Goal: Task Accomplishment & Management: Manage account settings

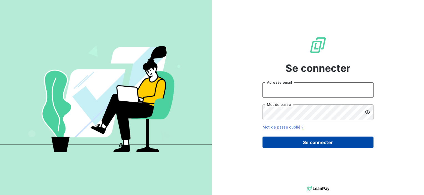
type input "j.puybaraud@tss-vms.com"
click at [299, 141] on button "Se connecter" at bounding box center [318, 143] width 111 height 12
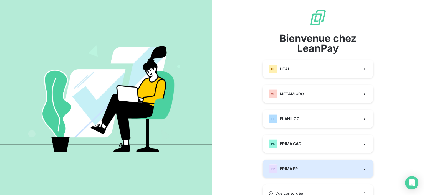
click at [310, 171] on button "PF PRIMA FR" at bounding box center [318, 169] width 111 height 18
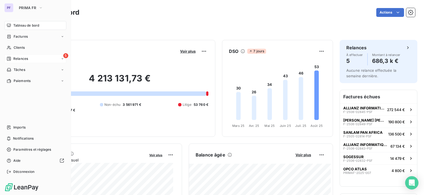
click at [11, 59] on icon at bounding box center [9, 59] width 4 height 4
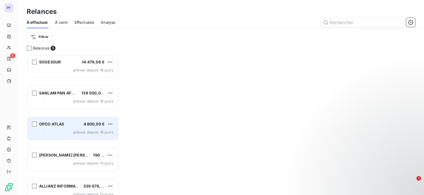
scroll to position [4, 4]
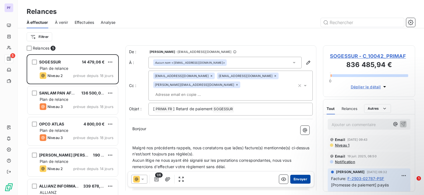
click at [297, 180] on button "Envoyer" at bounding box center [300, 179] width 20 height 9
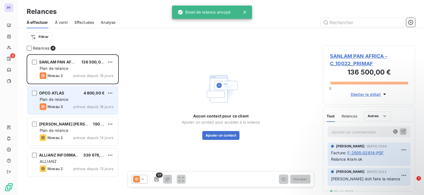
click at [80, 97] on div "Plan de relance" at bounding box center [77, 100] width 74 height 6
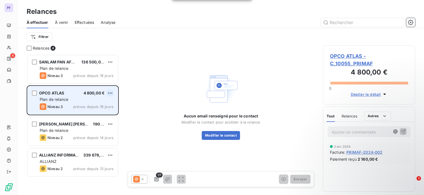
click at [110, 94] on html "PF 4 Relances À effectuer À venir Effectuées Analyse Filtrer Relances 4 SANLAM …" at bounding box center [212, 97] width 424 height 195
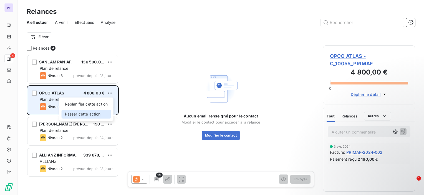
click at [77, 115] on div "Passer cette action" at bounding box center [87, 114] width 50 height 9
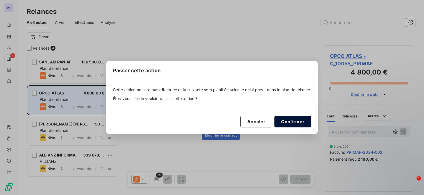
click at [295, 120] on button "Confirmer" at bounding box center [293, 122] width 37 height 12
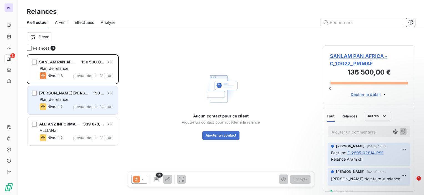
click at [79, 98] on div "Plan de relance" at bounding box center [77, 100] width 74 height 6
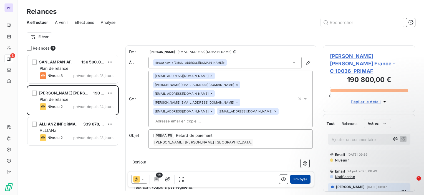
click at [303, 179] on button "Envoyer" at bounding box center [300, 179] width 20 height 9
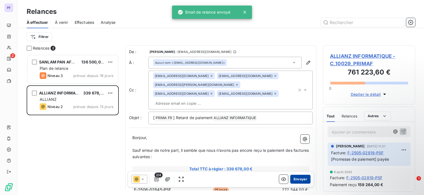
click at [296, 179] on button "Envoyer" at bounding box center [300, 179] width 20 height 9
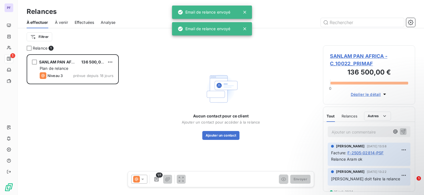
click at [343, 58] on span "SANLAM PAN AFRICA - C_10022_PRIMAF" at bounding box center [369, 59] width 78 height 15
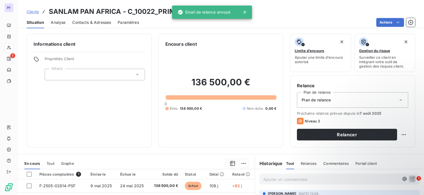
click at [92, 20] on span "Contacts & Adresses" at bounding box center [91, 23] width 39 height 6
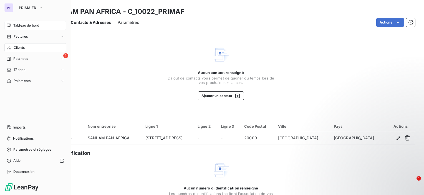
click at [21, 28] on span "Tableau de bord" at bounding box center [26, 25] width 26 height 5
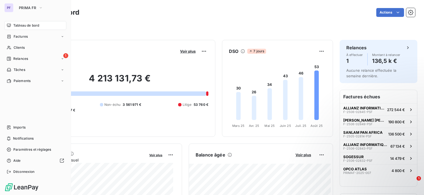
click at [21, 12] on div "PF PRIMA FR Tableau de bord Factures Clients 1 Relances Tâches Paiements Import…" at bounding box center [35, 97] width 71 height 195
click at [27, 7] on span "PRIMA FR" at bounding box center [27, 8] width 17 height 4
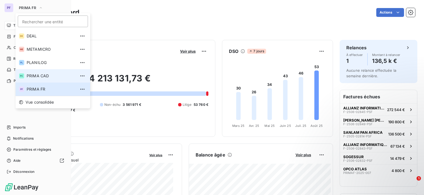
click at [50, 75] on span "PRIMA CAD" at bounding box center [51, 76] width 49 height 6
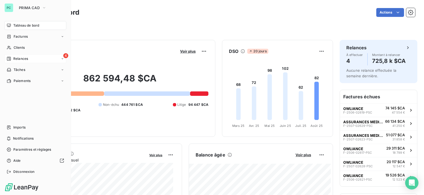
click at [13, 58] on span "Relances" at bounding box center [20, 58] width 15 height 5
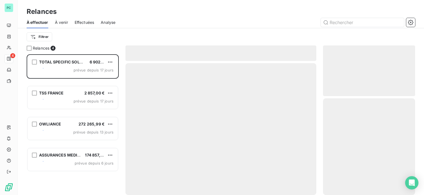
scroll to position [137, 88]
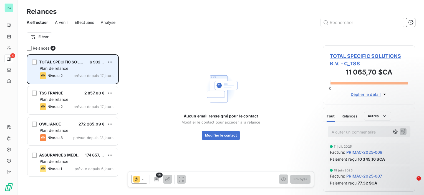
click at [106, 61] on div "TOTAL SPECIFIC SOLUTIONS B.V. 6 902,00 €" at bounding box center [77, 62] width 74 height 5
click at [109, 62] on html "PC 4 Relances À effectuer À venir Effectuées Analyse Filtrer Relances 4 TOTAL S…" at bounding box center [212, 97] width 424 height 195
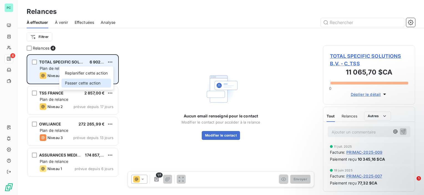
click at [92, 80] on div "Passer cette action" at bounding box center [87, 83] width 50 height 9
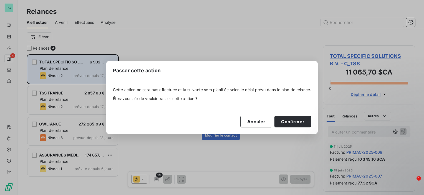
click at [291, 115] on div "Cette action ne sera pas effectuée et la suivante sera planifiée selon le délai…" at bounding box center [212, 107] width 198 height 41
click at [291, 120] on button "Confirmer" at bounding box center [293, 122] width 37 height 12
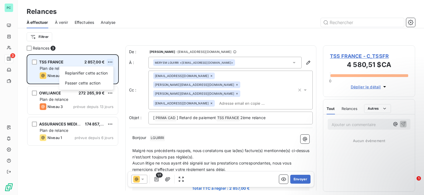
click at [108, 62] on html "PC 3 Relances À effectuer À venir Effectuées Analyse Filtrer Relances 3 TSS FRA…" at bounding box center [212, 97] width 424 height 195
click at [98, 81] on div "Passer cette action" at bounding box center [87, 83] width 50 height 9
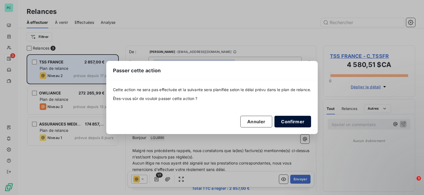
click at [299, 121] on button "Confirmer" at bounding box center [293, 122] width 37 height 12
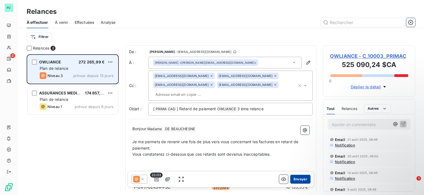
click at [298, 181] on button "Envoyer" at bounding box center [300, 179] width 20 height 9
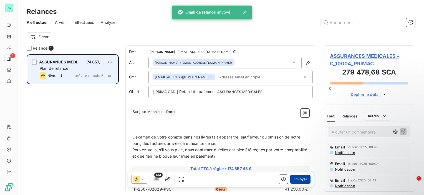
click at [298, 180] on button "Envoyer" at bounding box center [300, 179] width 20 height 9
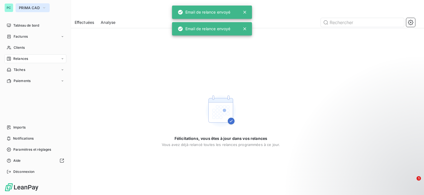
click at [31, 8] on span "PRIMA CAD" at bounding box center [29, 8] width 21 height 4
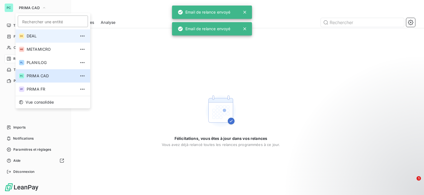
click at [45, 38] on span "DEAL" at bounding box center [51, 36] width 49 height 6
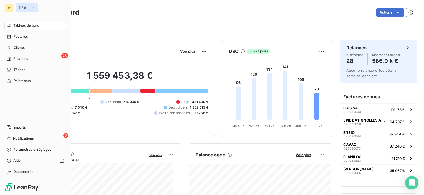
click at [30, 6] on button "DEAL" at bounding box center [27, 7] width 23 height 9
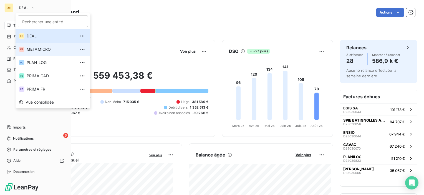
click at [38, 51] on span "METAMICRO" at bounding box center [51, 50] width 49 height 6
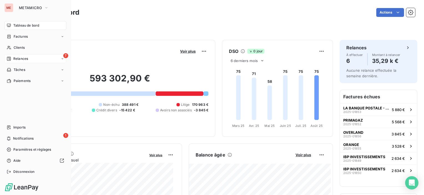
click at [22, 60] on span "Relances" at bounding box center [20, 58] width 15 height 5
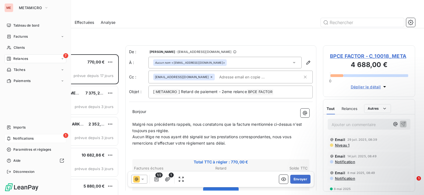
click at [31, 139] on span "Notifications" at bounding box center [23, 138] width 21 height 5
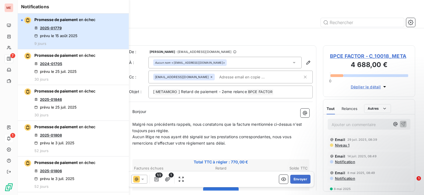
click at [82, 26] on div "Promesse de paiement en échec 2025-01779 prévu le [DATE] 9 jours" at bounding box center [64, 31] width 61 height 29
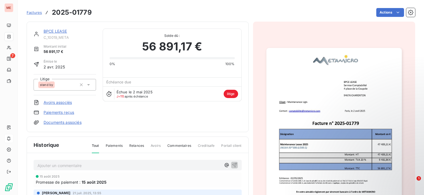
click at [59, 33] on link "BPCE LEASE" at bounding box center [56, 31] width 24 height 5
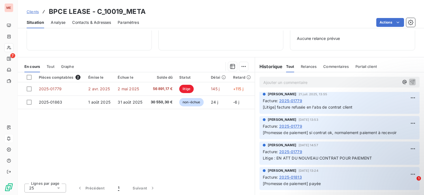
scroll to position [28, 0]
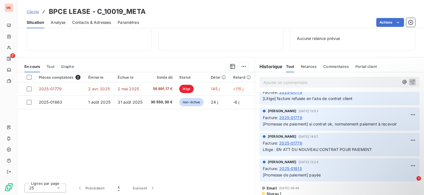
drag, startPoint x: 309, startPoint y: 125, endPoint x: 403, endPoint y: 122, distance: 94.7
click at [403, 122] on p "[Promesse de paiement] si contrat ok, normalement paiement à recevoir" at bounding box center [340, 124] width 154 height 6
click at [195, 146] on div "Pièces comptables 2 Émise le Échue le Solde dû Statut Délai Retard 2025-01779 […" at bounding box center [136, 125] width 237 height 107
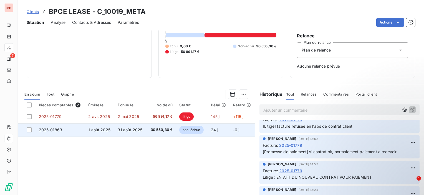
click at [167, 135] on td "30 550,30 €" at bounding box center [161, 130] width 29 height 13
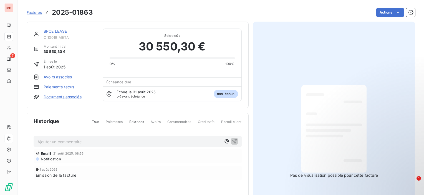
click at [329, 103] on div at bounding box center [334, 129] width 56 height 79
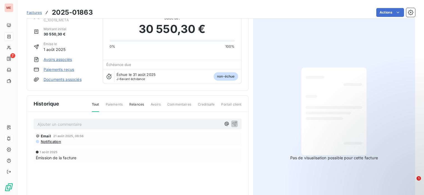
scroll to position [56, 0]
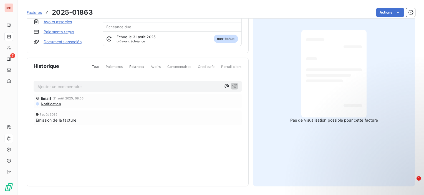
click at [201, 158] on div "Historique Tout Paiements Relances Avoirs Commentaires Creditsafe Portail clien…" at bounding box center [138, 122] width 222 height 129
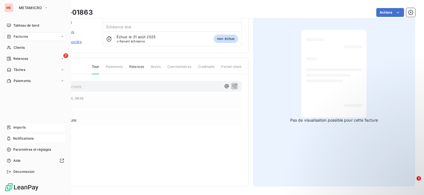
click at [26, 130] on span "Imports" at bounding box center [19, 127] width 12 height 5
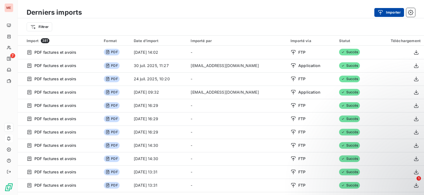
click at [392, 11] on button "Importer" at bounding box center [389, 12] width 30 height 9
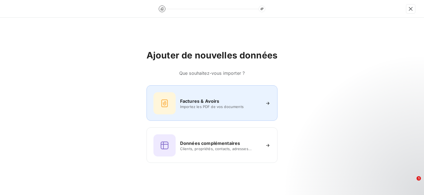
click at [227, 107] on span "Importez les PDF de vos documents" at bounding box center [220, 107] width 80 height 4
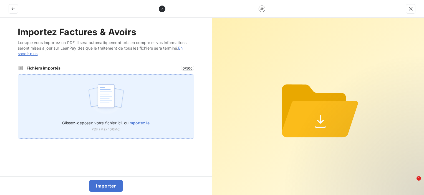
click at [140, 118] on label "Glissez-déposez votre fichier ici, ou importez le" at bounding box center [105, 122] width 87 height 10
click at [18, 75] on input "Glissez-déposez votre fichier ici, ou importez le" at bounding box center [18, 74] width 0 height 0
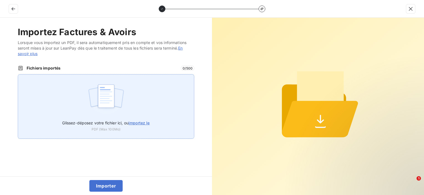
type input "C:\fakepath\Avoir n° 2025-01865A - OVERLAND - interne.pdf"
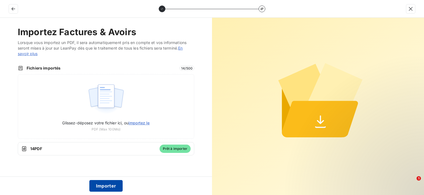
click at [120, 182] on button "Importer" at bounding box center [106, 186] width 34 height 12
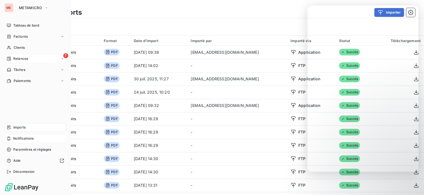
click at [20, 59] on span "Relances" at bounding box center [20, 58] width 15 height 5
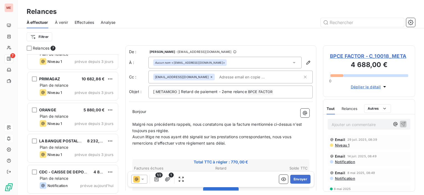
scroll to position [77, 0]
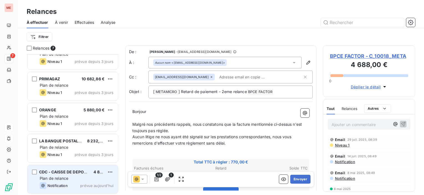
click at [53, 184] on span "Notification" at bounding box center [57, 186] width 20 height 4
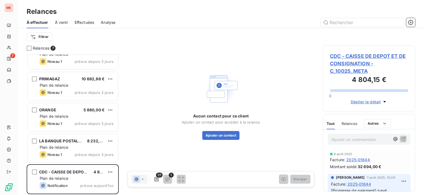
click at [363, 57] on span "CDC - CAISSE DE DEPOT ET DE CONSIGNATION - C_10025_META" at bounding box center [369, 63] width 78 height 22
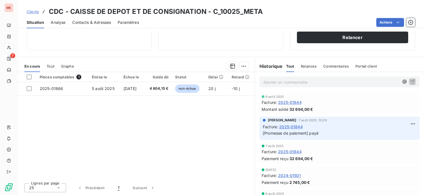
scroll to position [42, 0]
